Goal: Task Accomplishment & Management: Use online tool/utility

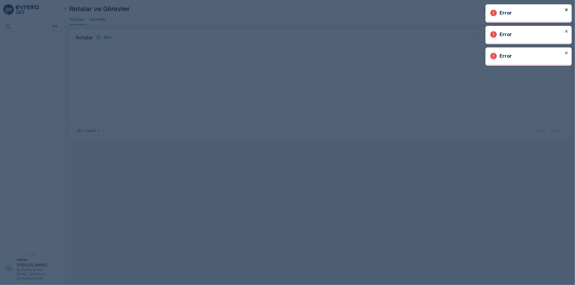
click at [566, 10] on icon "close" at bounding box center [566, 9] width 3 height 3
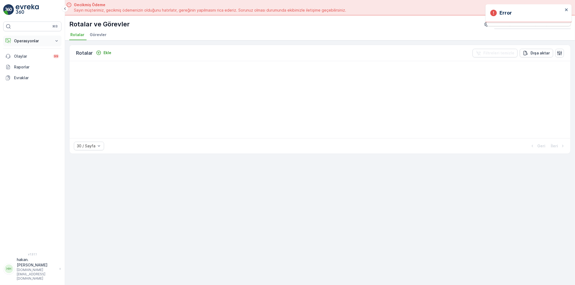
click at [58, 39] on icon at bounding box center [56, 40] width 5 height 5
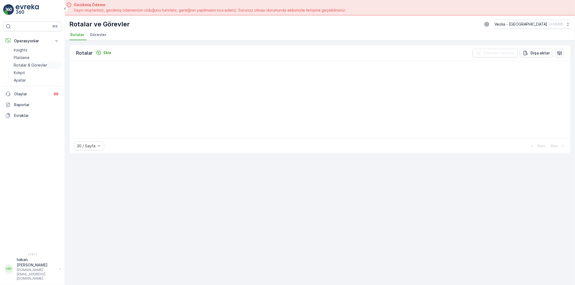
click at [36, 66] on p "Rotalar & Görevler" at bounding box center [30, 65] width 33 height 5
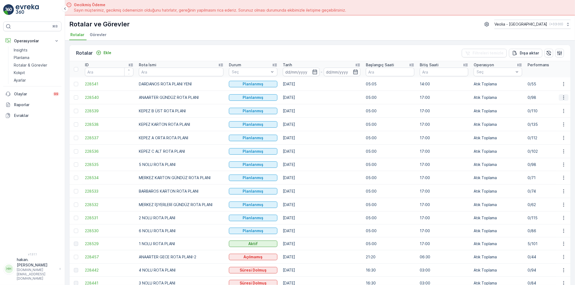
click at [561, 97] on icon "button" at bounding box center [563, 97] width 5 height 5
click at [553, 128] on span "Atanan Kişiyi Değiştir" at bounding box center [549, 127] width 38 height 5
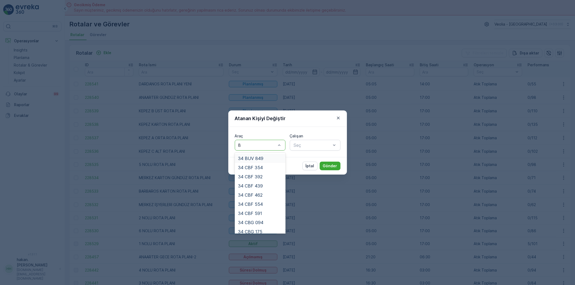
type input "88"
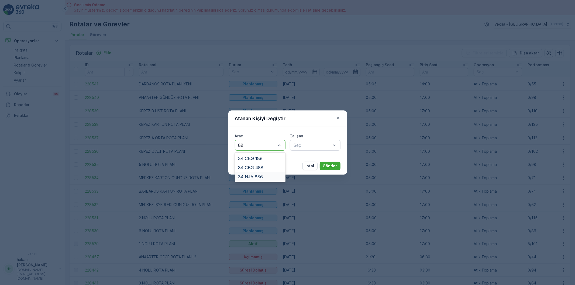
click at [258, 178] on span "34 NJA 886" at bounding box center [250, 176] width 25 height 5
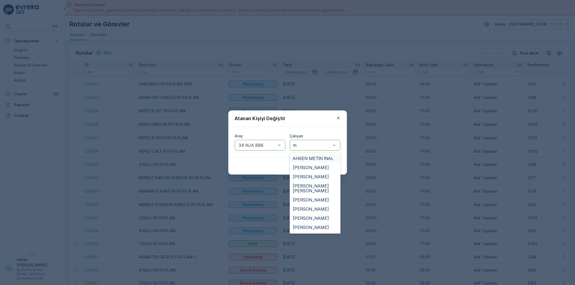
type input "me"
click at [317, 196] on span "[PERSON_NAME]" at bounding box center [311, 195] width 36 height 5
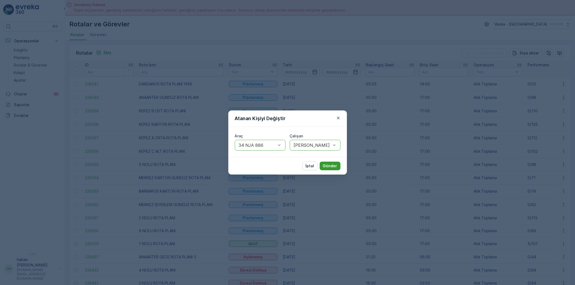
click at [330, 164] on p "Gönder" at bounding box center [330, 165] width 14 height 5
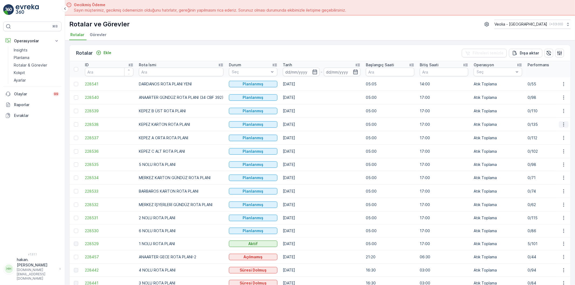
click at [562, 125] on icon "button" at bounding box center [563, 124] width 5 height 5
click at [551, 154] on span "Atanan Kişiyi Değiştir" at bounding box center [549, 155] width 38 height 5
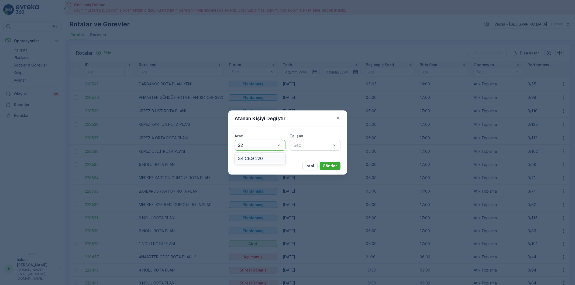
type input "220"
click at [266, 157] on div "34 CBG 220" at bounding box center [260, 158] width 44 height 5
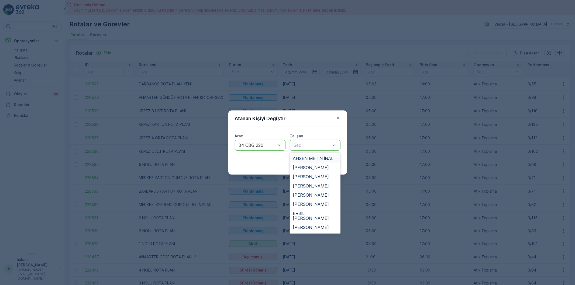
click at [314, 157] on span "AHSEN METİN İNAL" at bounding box center [313, 158] width 41 height 5
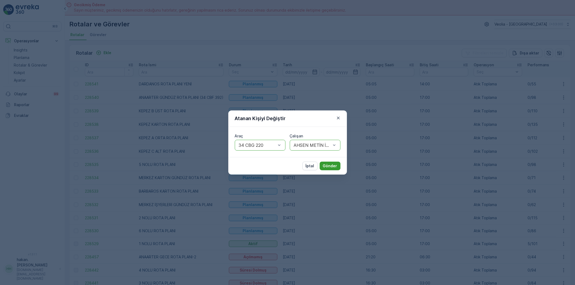
click at [332, 164] on p "Gönder" at bounding box center [330, 165] width 14 height 5
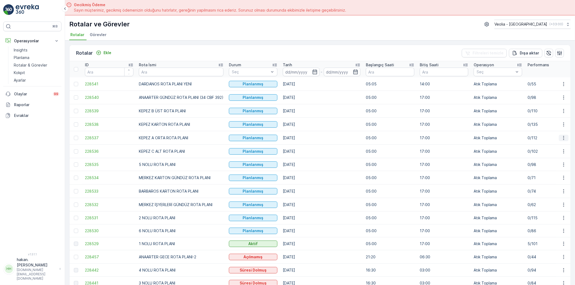
click at [563, 136] on icon "button" at bounding box center [563, 138] width 1 height 4
click at [551, 169] on span "Atanan Kişiyi Değiştir" at bounding box center [549, 168] width 38 height 5
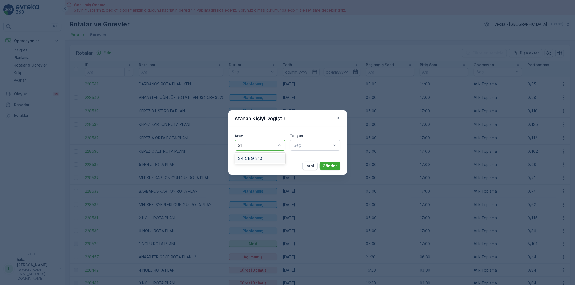
type input "210"
click at [253, 160] on span "34 CBG 210" at bounding box center [250, 158] width 24 height 5
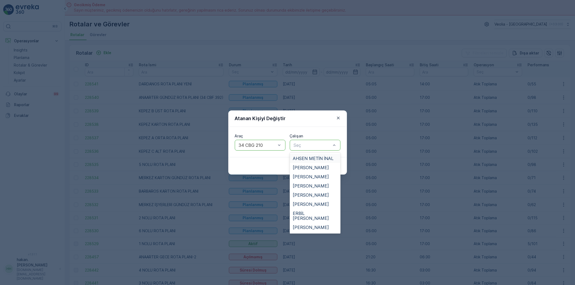
type input "A"
click at [305, 175] on span "[PERSON_NAME]" at bounding box center [311, 176] width 36 height 5
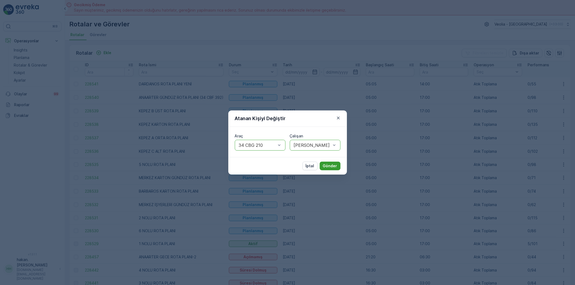
click at [327, 165] on p "Gönder" at bounding box center [330, 165] width 14 height 5
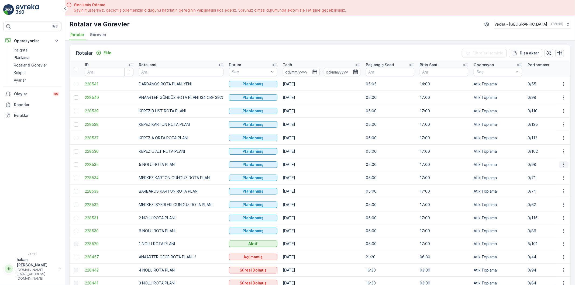
click at [562, 165] on icon "button" at bounding box center [563, 164] width 5 height 5
click at [551, 194] on span "Atanan Kişiyi Değiştir" at bounding box center [549, 195] width 38 height 5
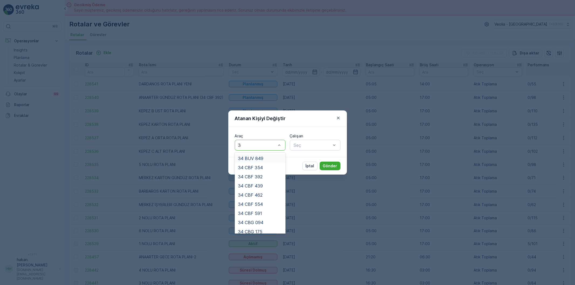
type input "37"
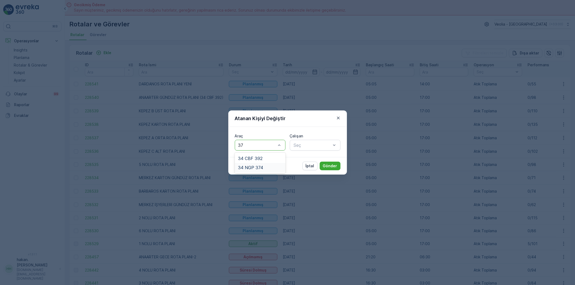
click at [262, 166] on span "34 NGP 374" at bounding box center [250, 167] width 25 height 5
click at [298, 141] on div "Seç" at bounding box center [315, 145] width 51 height 11
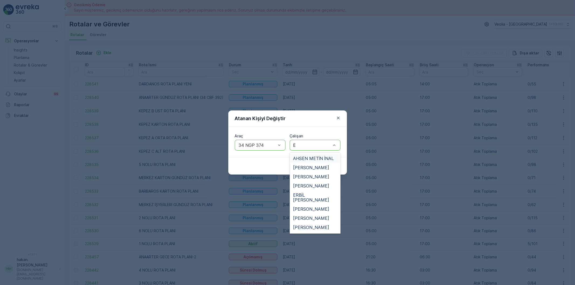
type input "ER"
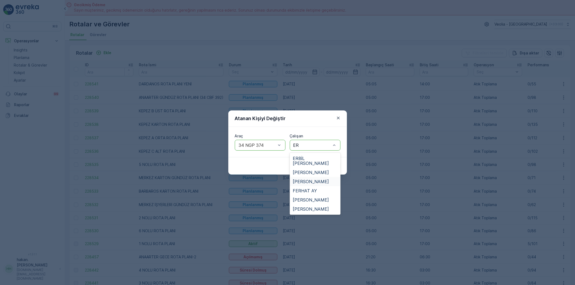
click at [314, 179] on span "[PERSON_NAME]" at bounding box center [311, 181] width 36 height 5
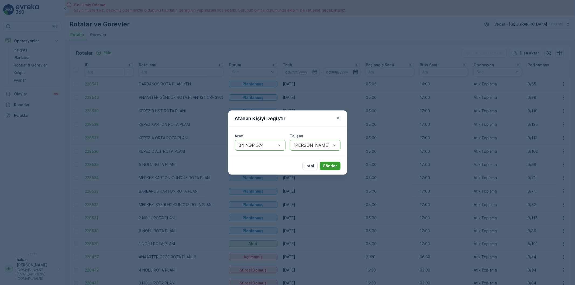
click at [331, 167] on p "Gönder" at bounding box center [330, 165] width 14 height 5
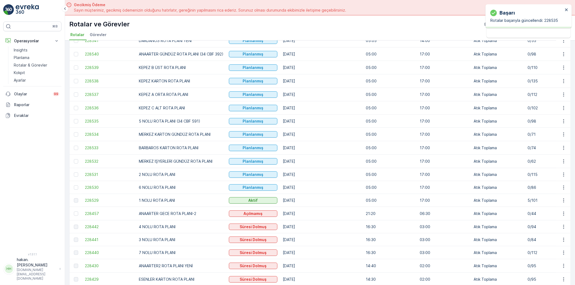
scroll to position [60, 0]
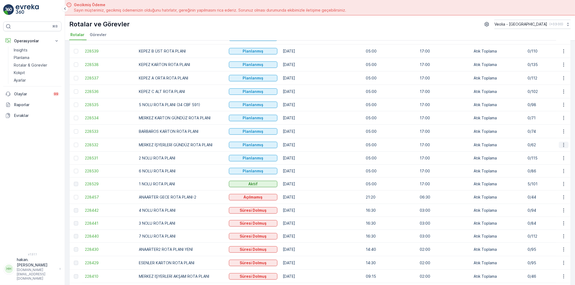
click at [562, 147] on icon "button" at bounding box center [563, 144] width 5 height 5
click at [549, 175] on span "Atanan Kişiyi Değiştir" at bounding box center [549, 176] width 38 height 5
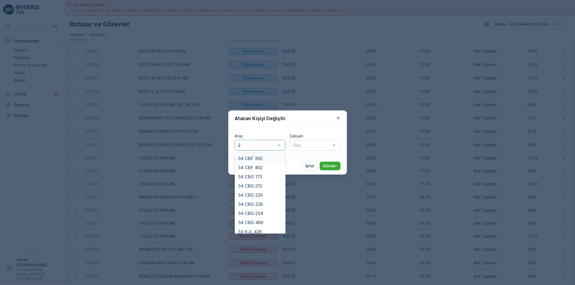
type input "24"
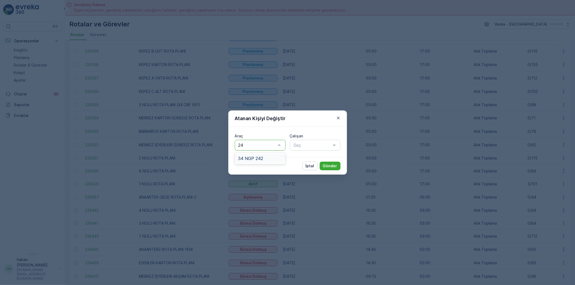
click at [263, 157] on div "34 NGP 242" at bounding box center [260, 158] width 44 height 5
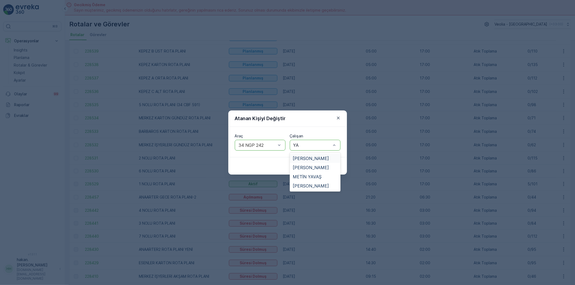
type input "YAS"
click at [307, 158] on span "[PERSON_NAME]" at bounding box center [311, 158] width 36 height 5
click at [331, 166] on p "Gönder" at bounding box center [330, 165] width 14 height 5
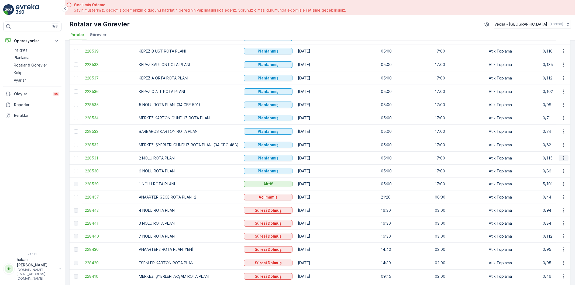
click at [561, 158] on icon "button" at bounding box center [563, 157] width 5 height 5
click at [548, 189] on span "Atanan Kişiyi Değiştir" at bounding box center [549, 189] width 38 height 5
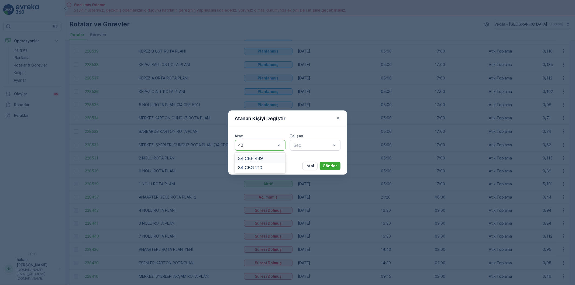
type input "439"
click at [265, 158] on div "34 CBF 439" at bounding box center [260, 158] width 44 height 5
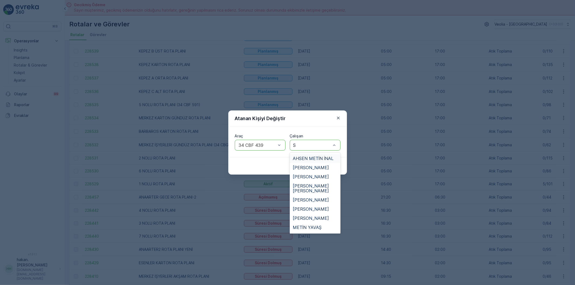
type input "SE"
click at [309, 185] on span "SEMİH GÜNGÖRMEZ" at bounding box center [314, 186] width 43 height 5
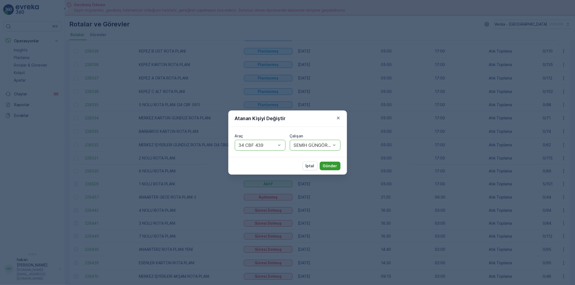
click at [327, 166] on p "Gönder" at bounding box center [330, 165] width 14 height 5
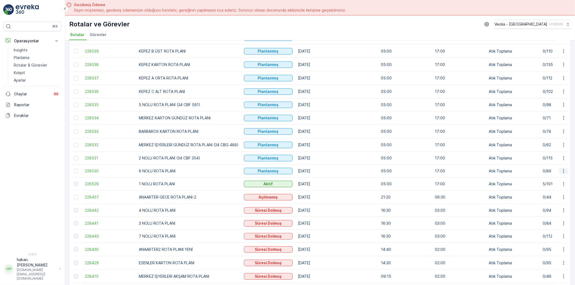
click at [561, 172] on icon "button" at bounding box center [563, 170] width 5 height 5
click at [540, 201] on span "Atanan Kişiyi Değiştir" at bounding box center [549, 202] width 38 height 5
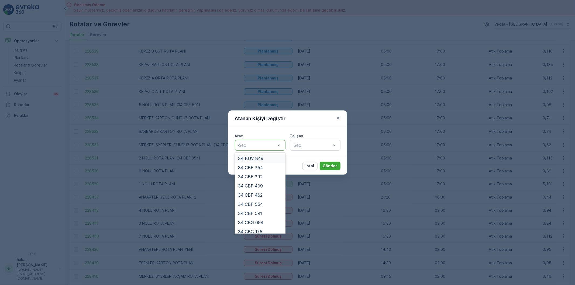
type input "40"
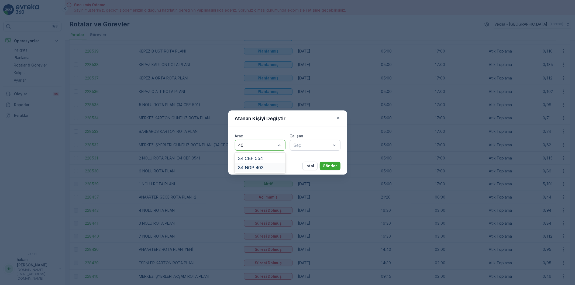
click at [265, 169] on div "34 NGP 403" at bounding box center [260, 167] width 44 height 5
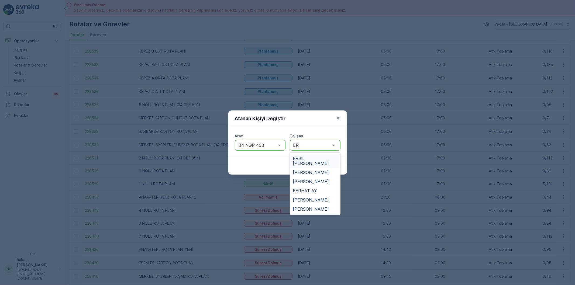
type input "ERH"
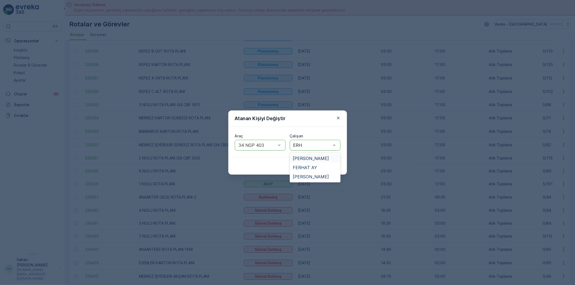
click at [301, 158] on span "[PERSON_NAME]" at bounding box center [311, 158] width 36 height 5
click at [325, 166] on p "Gönder" at bounding box center [330, 165] width 14 height 5
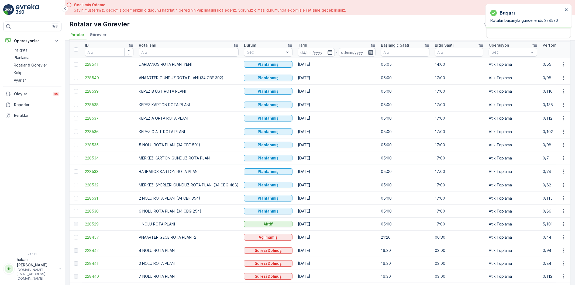
scroll to position [0, 0]
